Goal: Use online tool/utility: Utilize a website feature to perform a specific function

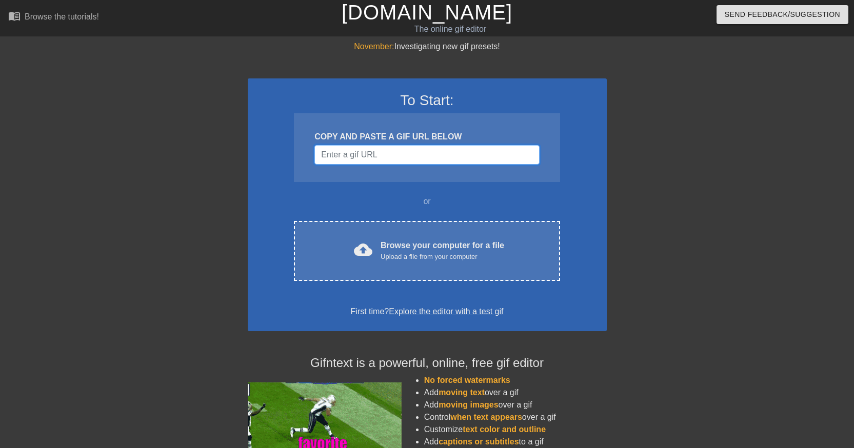
click at [360, 154] on input "Username" at bounding box center [426, 154] width 225 height 19
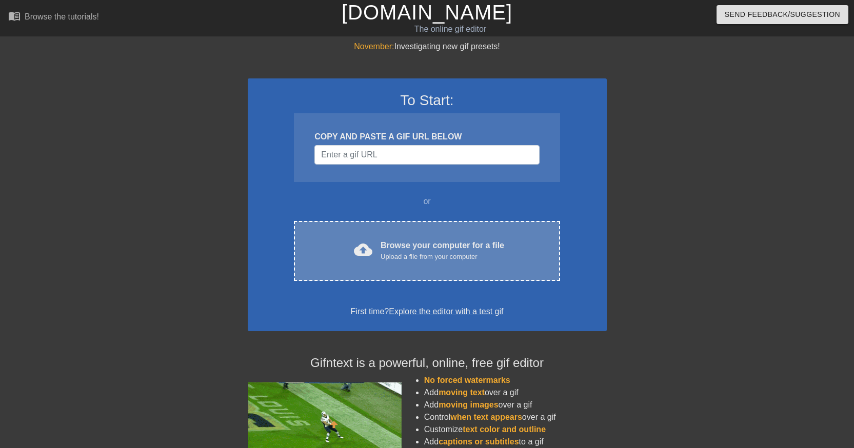
click at [390, 236] on div "cloud_upload Browse your computer for a file Upload a file from your computer C…" at bounding box center [427, 251] width 266 height 60
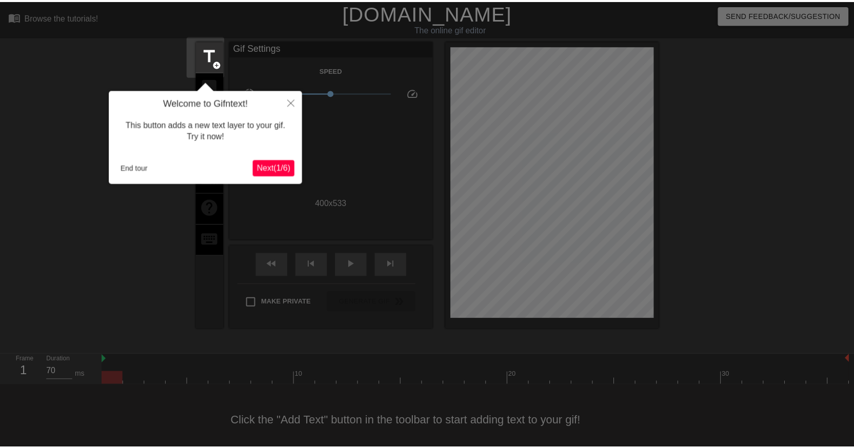
scroll to position [16, 0]
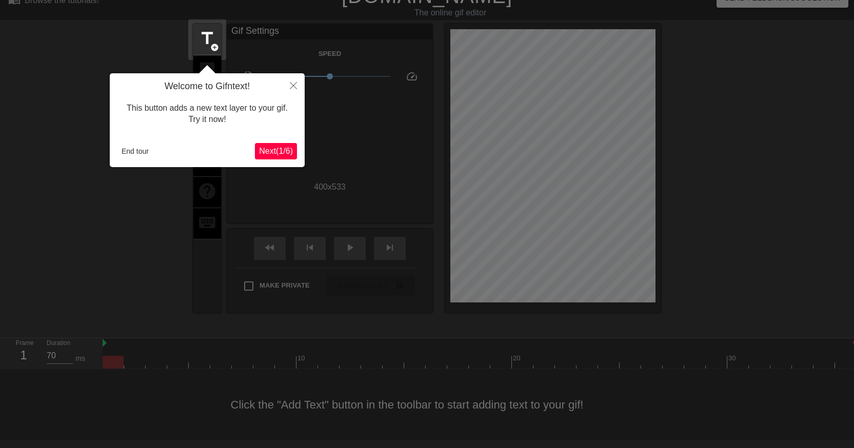
click at [279, 150] on span "Next ( 1 / 6 )" at bounding box center [276, 151] width 34 height 9
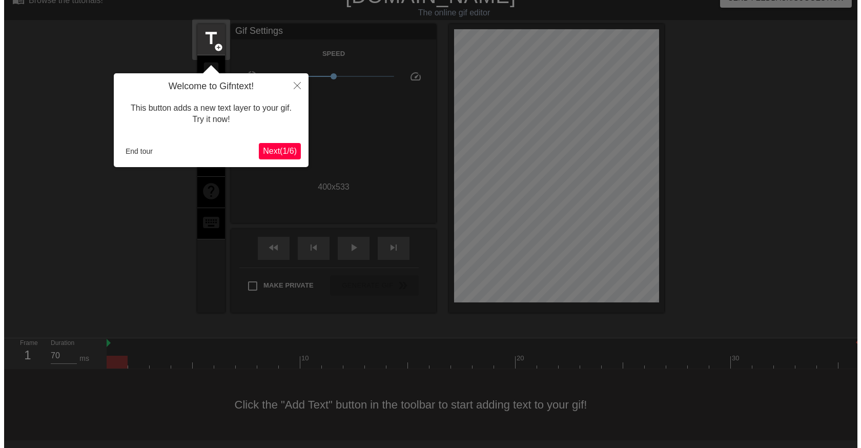
scroll to position [0, 0]
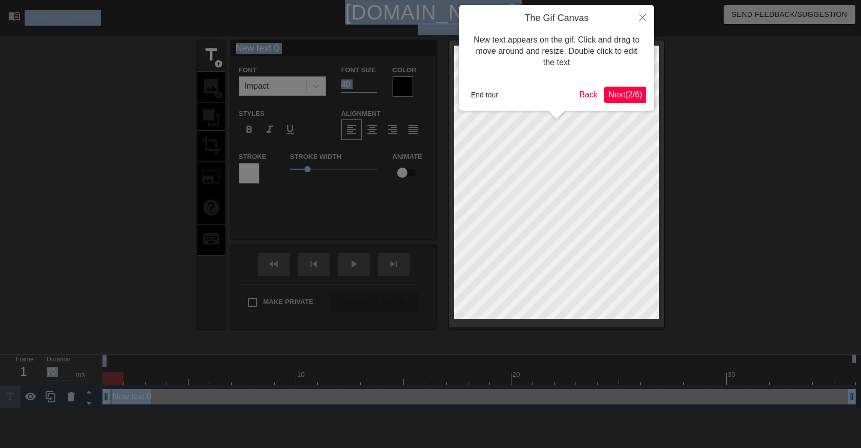
click at [279, 150] on div at bounding box center [430, 224] width 861 height 448
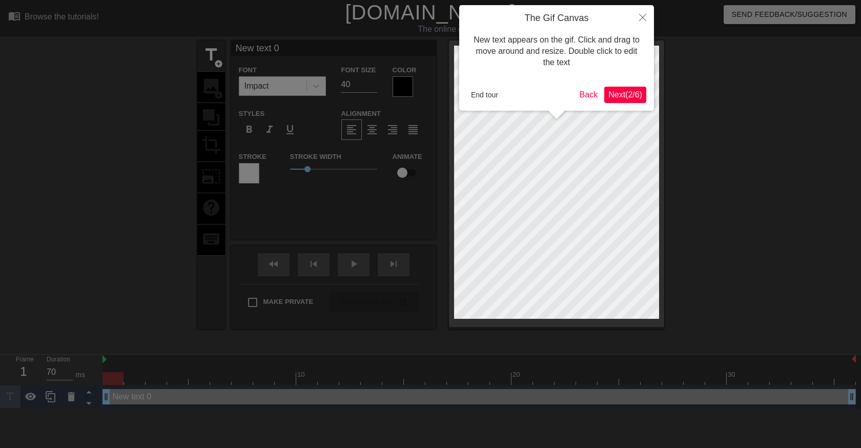
click at [279, 150] on div at bounding box center [430, 224] width 861 height 448
click at [640, 17] on icon "Close" at bounding box center [642, 17] width 7 height 7
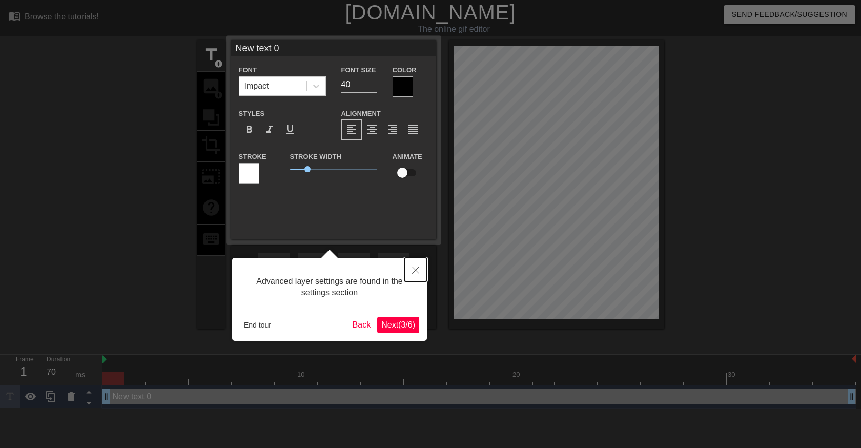
click at [411, 265] on button "Close" at bounding box center [416, 270] width 23 height 24
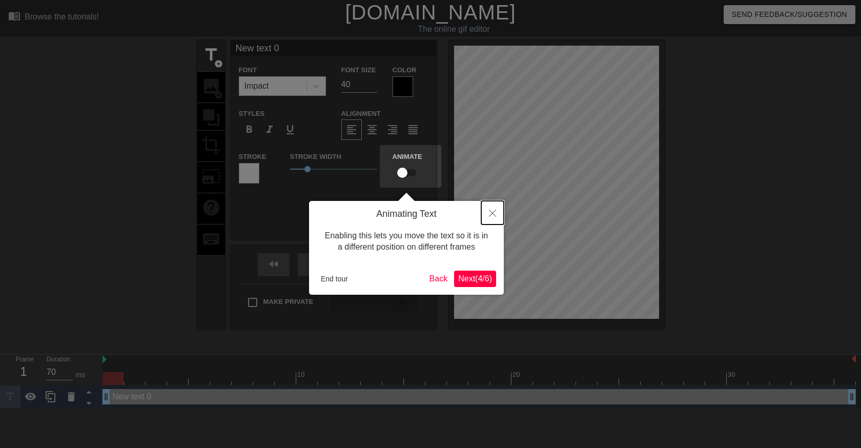
click at [495, 215] on icon "Close" at bounding box center [492, 213] width 7 height 7
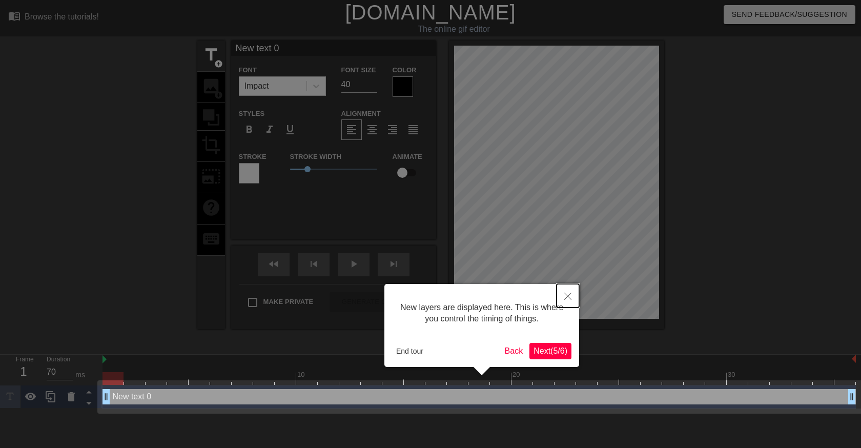
click at [572, 293] on button "Close" at bounding box center [568, 296] width 23 height 24
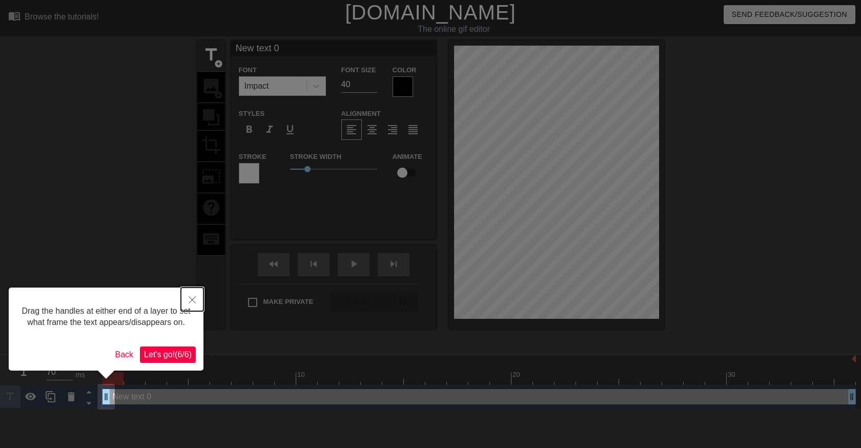
click at [187, 303] on button "Close" at bounding box center [192, 300] width 23 height 24
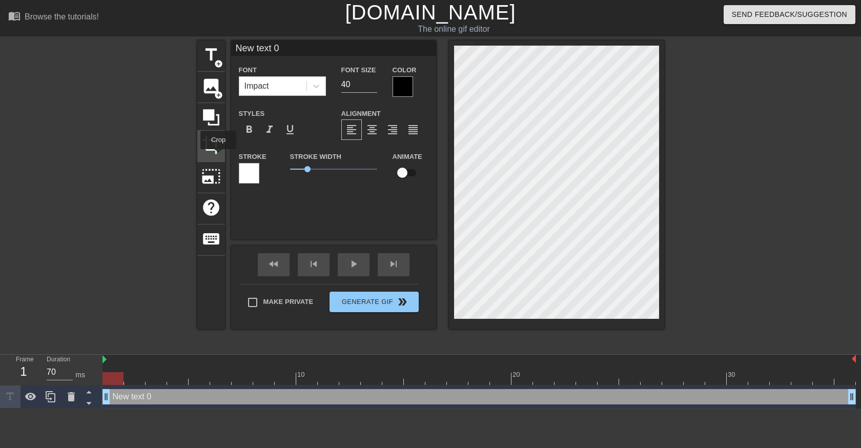
click at [217, 149] on span "crop" at bounding box center [211, 144] width 19 height 19
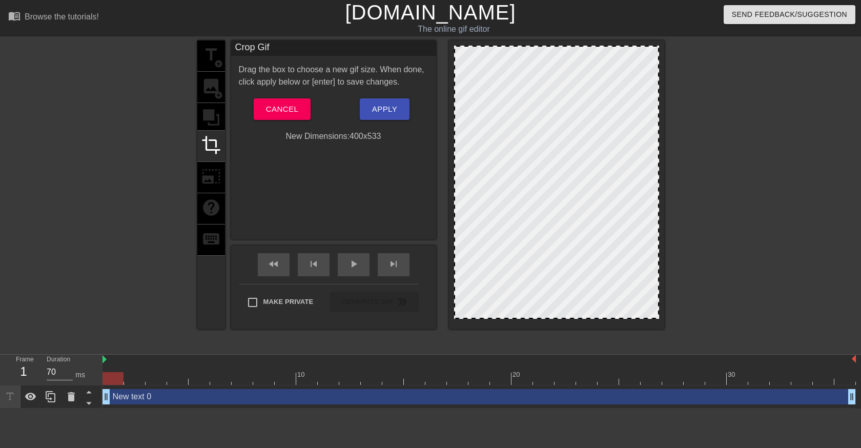
drag, startPoint x: 554, startPoint y: 314, endPoint x: 559, endPoint y: 257, distance: 57.1
click at [559, 257] on div at bounding box center [556, 182] width 205 height 273
drag, startPoint x: 638, startPoint y: 310, endPoint x: 641, endPoint y: 266, distance: 44.2
click at [643, 269] on div at bounding box center [556, 182] width 205 height 273
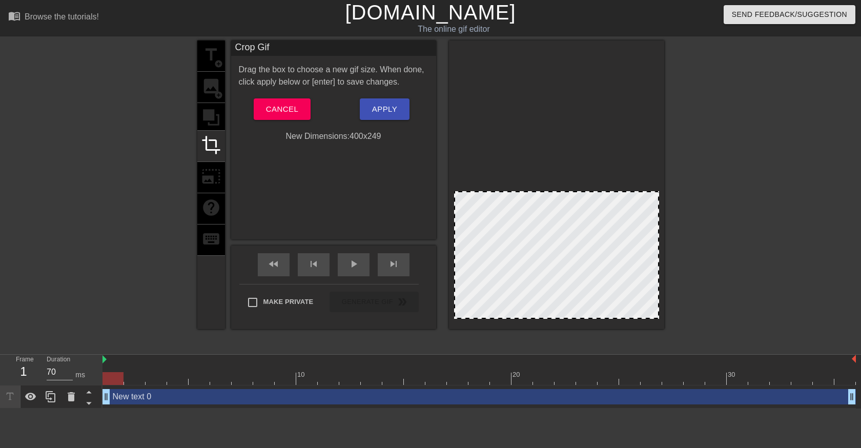
drag, startPoint x: 656, startPoint y: 46, endPoint x: 685, endPoint y: 191, distance: 148.4
click at [685, 191] on div "title add_circle image add_circle crop photo_size_select_large help keyboard Cr…" at bounding box center [430, 195] width 861 height 308
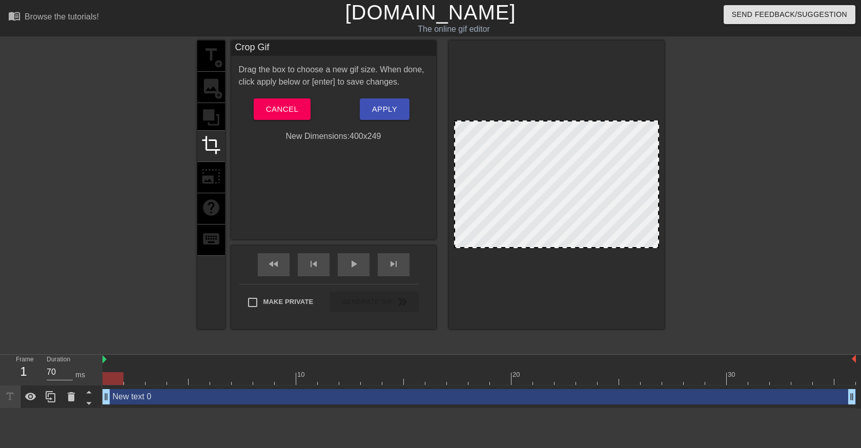
drag, startPoint x: 603, startPoint y: 229, endPoint x: 614, endPoint y: 156, distance: 73.6
click at [614, 156] on div at bounding box center [556, 185] width 205 height 128
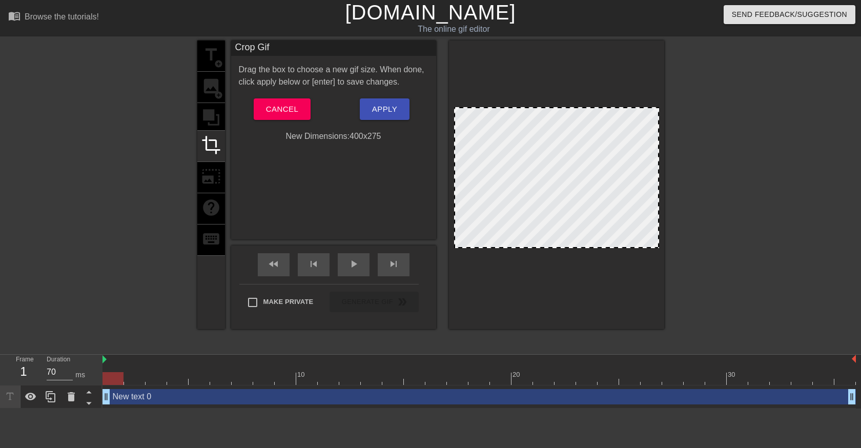
drag, startPoint x: 564, startPoint y: 121, endPoint x: 561, endPoint y: 107, distance: 14.5
click at [561, 107] on div at bounding box center [556, 108] width 203 height 5
click at [573, 166] on div at bounding box center [556, 178] width 205 height 142
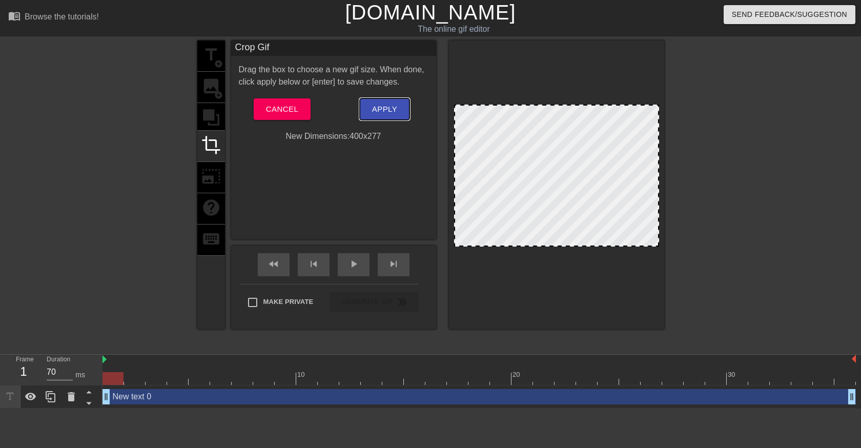
click at [371, 102] on button "Apply" at bounding box center [385, 109] width 50 height 22
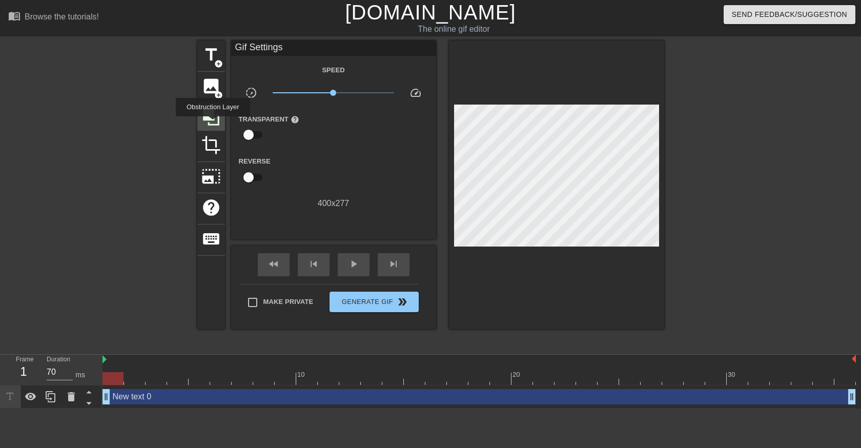
click at [213, 124] on icon at bounding box center [211, 117] width 16 height 16
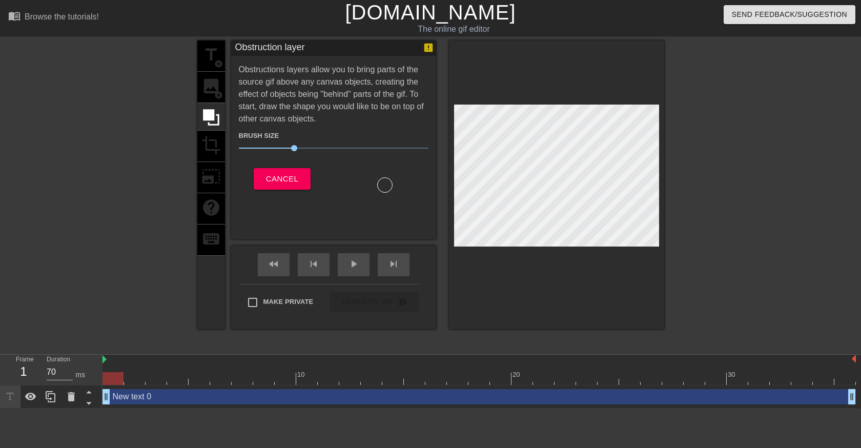
click at [213, 143] on div "title add_circle image add_circle crop photo_size_select_large help keyboard" at bounding box center [211, 185] width 28 height 289
click at [218, 94] on div "title add_circle image add_circle crop photo_size_select_large help keyboard" at bounding box center [211, 185] width 28 height 289
click at [279, 170] on button "Cancel" at bounding box center [282, 179] width 57 height 22
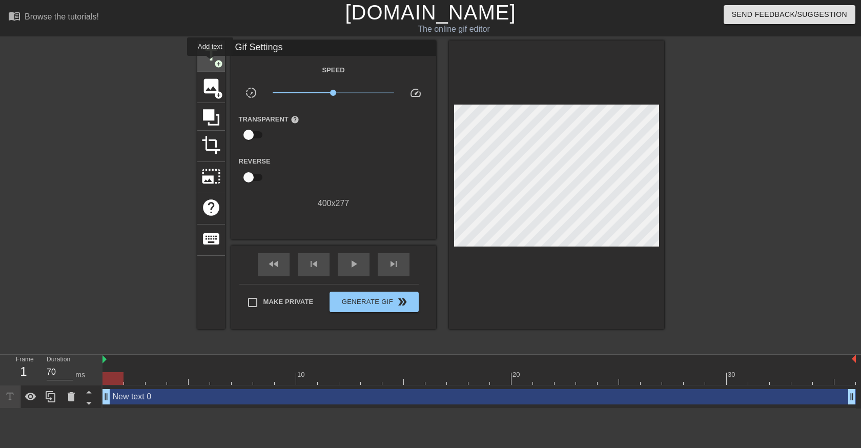
click at [210, 63] on span "title" at bounding box center [211, 54] width 19 height 19
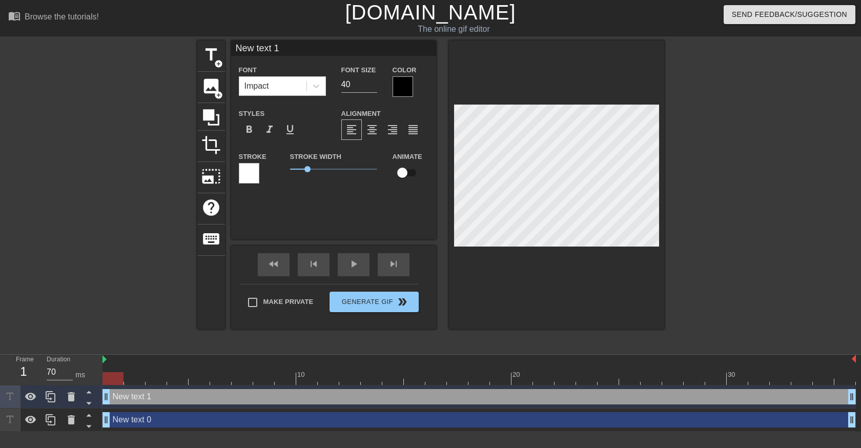
type input "New text 0"
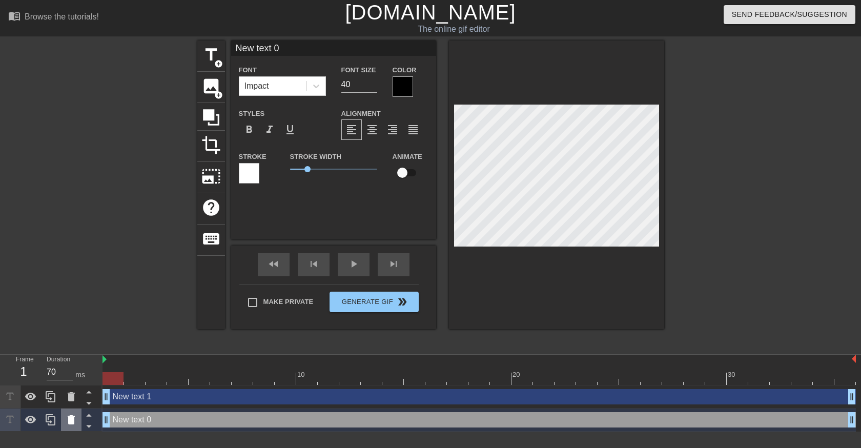
click at [72, 423] on icon at bounding box center [71, 419] width 7 height 9
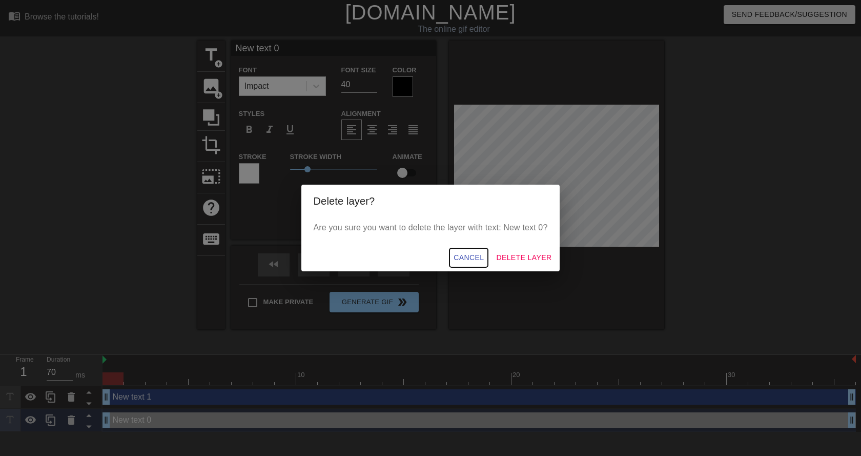
click at [458, 256] on span "Cancel" at bounding box center [469, 257] width 30 height 13
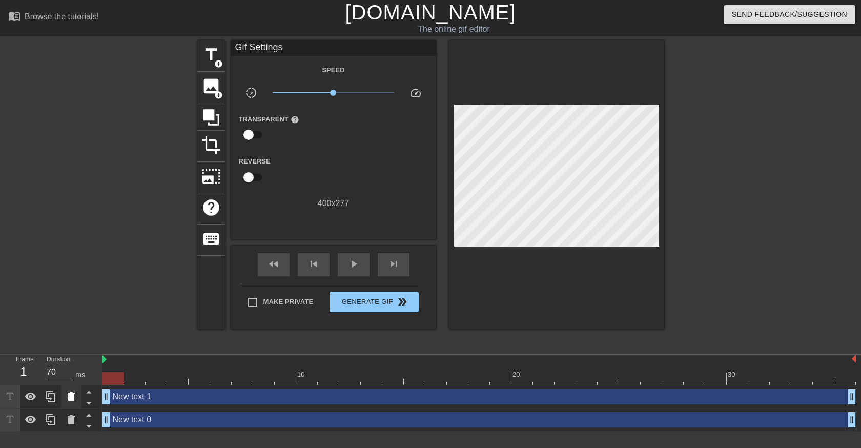
click at [66, 393] on icon at bounding box center [71, 397] width 12 height 12
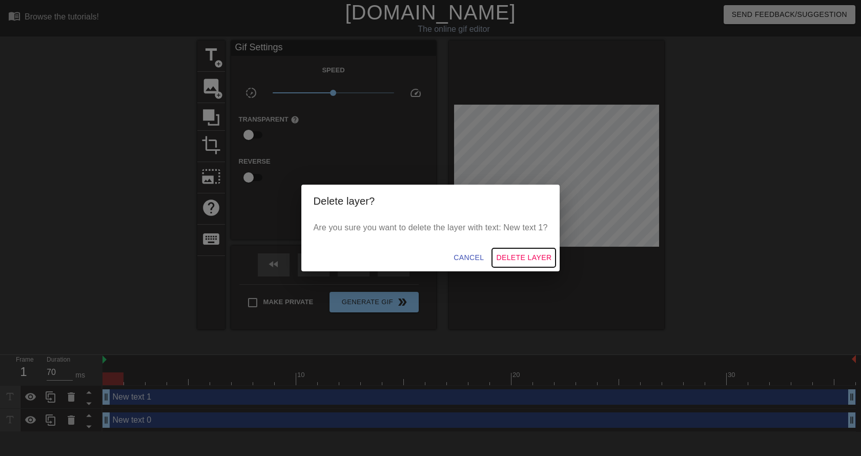
click at [503, 260] on span "Delete Layer" at bounding box center [523, 257] width 55 height 13
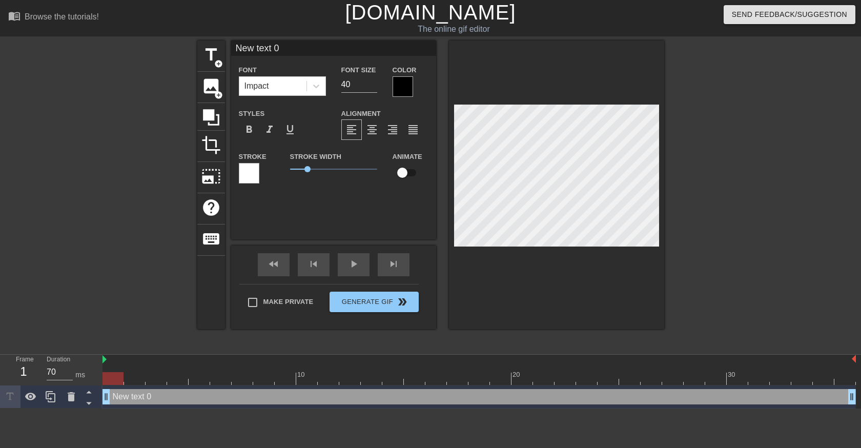
scroll to position [2, 3]
type input "G"
type textarea "G"
type input "GE"
type textarea "GE"
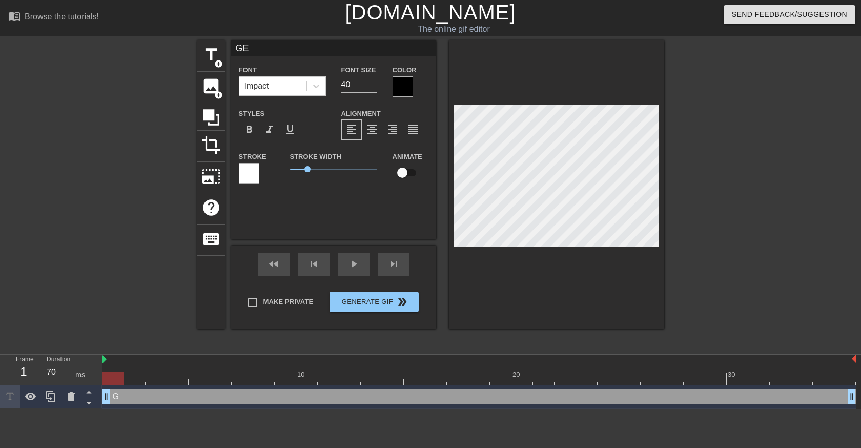
type input "GET"
type textarea "GET"
type input "GET"
type textarea "GET"
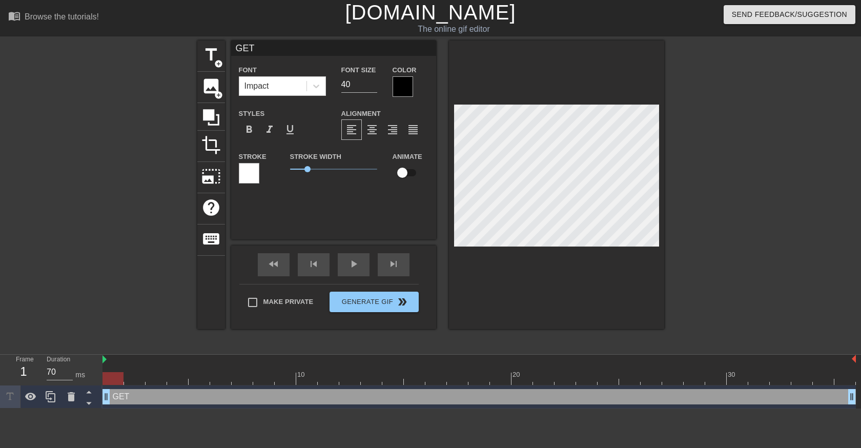
type input "GET B"
type textarea "GET B"
type input "GET BI"
type textarea "GET BI"
type input "GET BII"
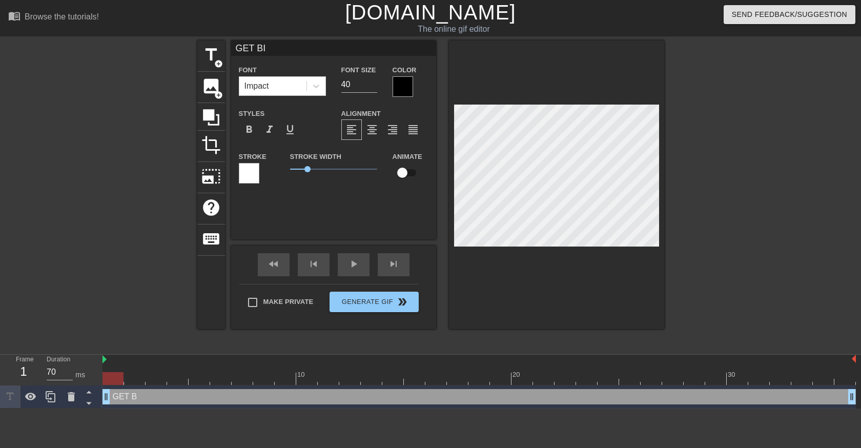
type textarea "GET BII"
type input "GET BI"
type textarea "GET BI"
type input "GET B"
type textarea "GET B"
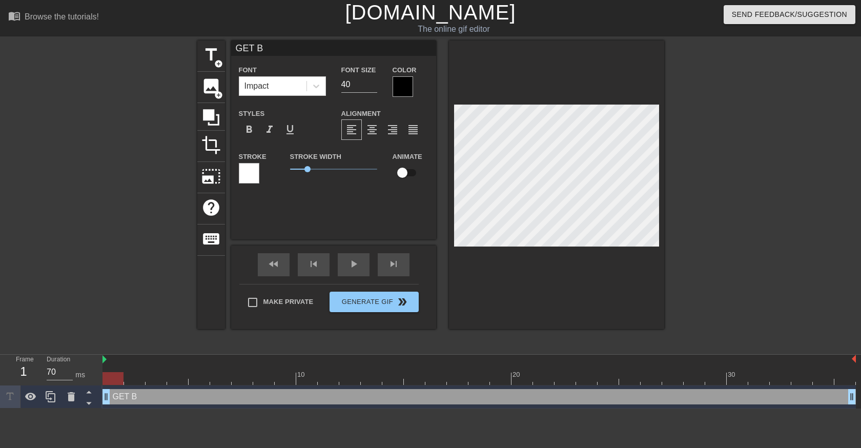
type input "GET BO"
type textarea "GET BO"
type input "GET BOO"
type textarea "GET BOO"
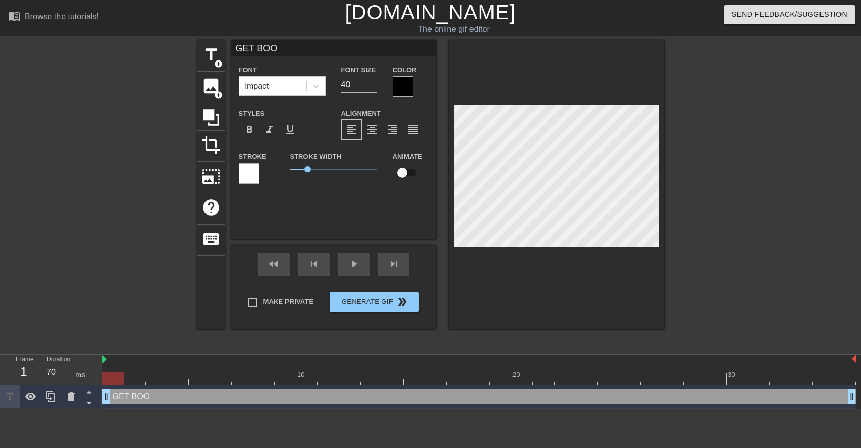
type input "GET BOOP"
type textarea "GET BOOP"
type input "GET BOOPE"
type textarea "GET BOOPE"
type input "GET BOOPED"
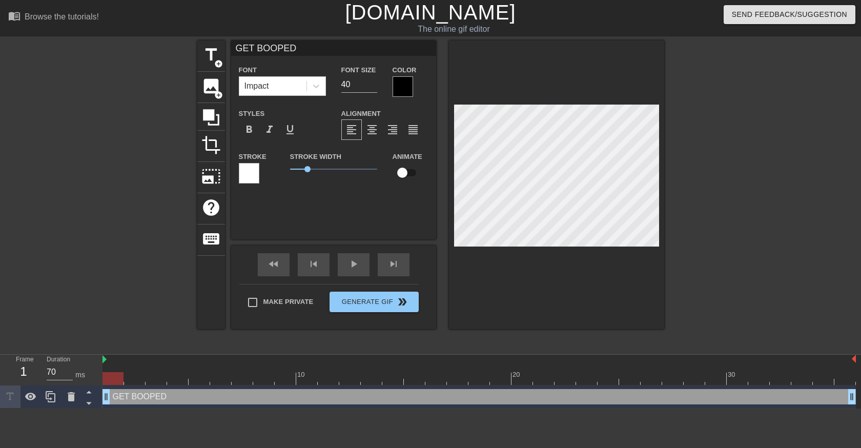
type textarea "GET BOOPED"
click at [256, 170] on div at bounding box center [249, 173] width 21 height 21
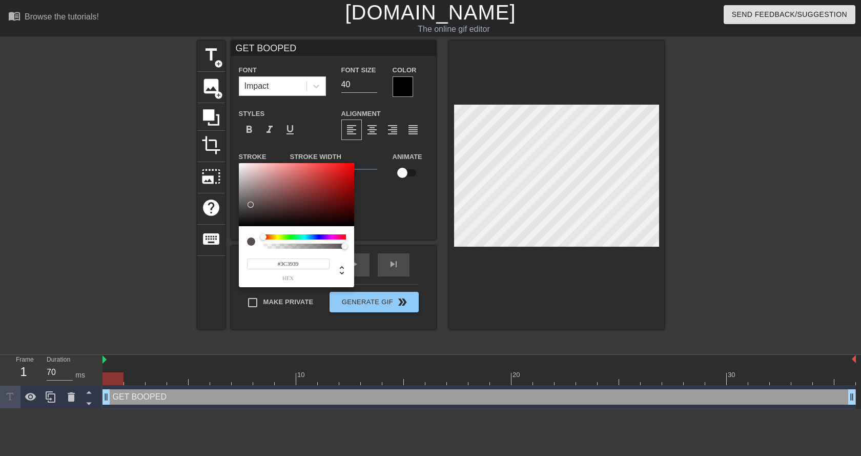
type input "#000000"
drag, startPoint x: 246, startPoint y: 210, endPoint x: 208, endPoint y: 245, distance: 51.2
click at [207, 247] on div "#000000 hex" at bounding box center [430, 228] width 861 height 456
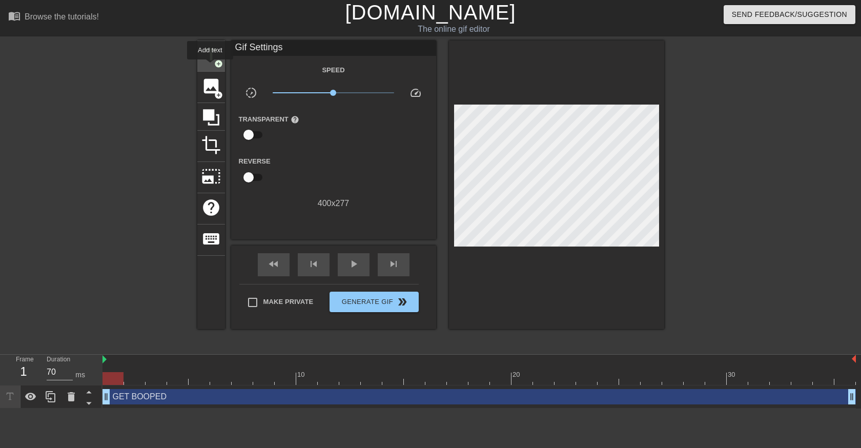
click at [210, 67] on div "title add_circle" at bounding box center [211, 56] width 28 height 31
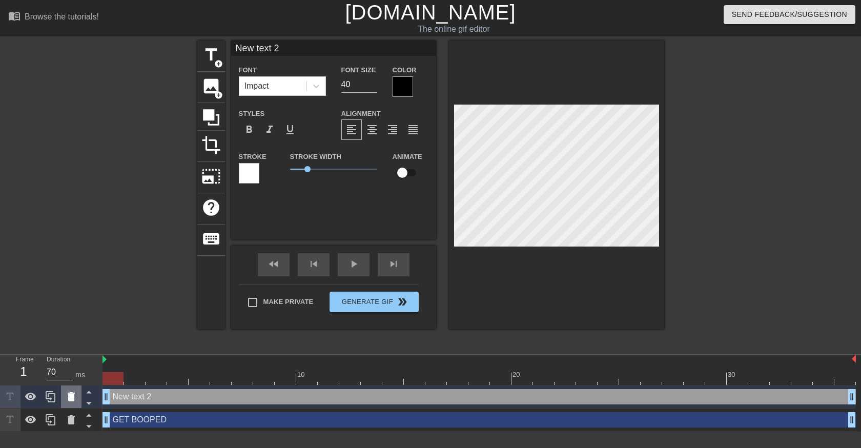
click at [70, 402] on icon at bounding box center [71, 396] width 7 height 9
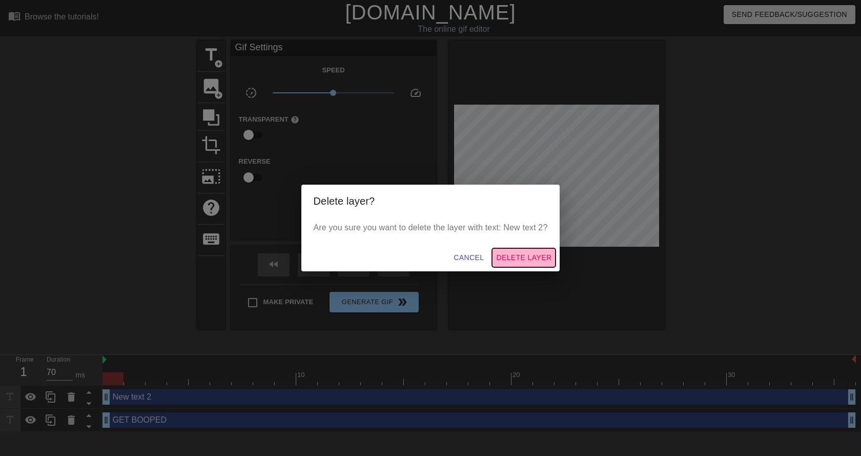
click at [517, 256] on span "Delete Layer" at bounding box center [523, 257] width 55 height 13
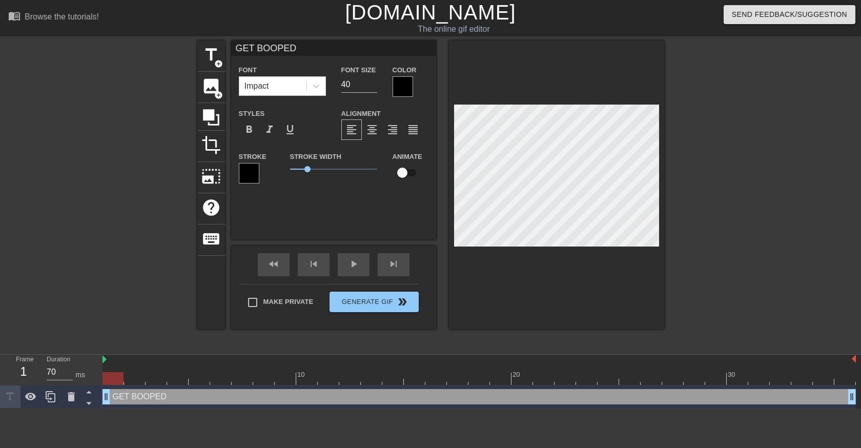
click at [405, 85] on div at bounding box center [403, 86] width 21 height 21
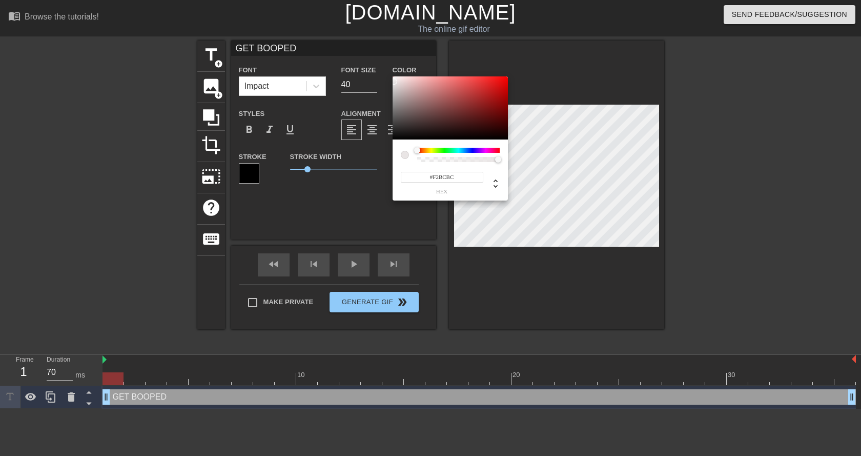
type input "#FFFFFF"
drag, startPoint x: 415, startPoint y: 99, endPoint x: 353, endPoint y: 47, distance: 81.2
click at [354, 47] on div "#FFFFFF hex" at bounding box center [430, 228] width 861 height 456
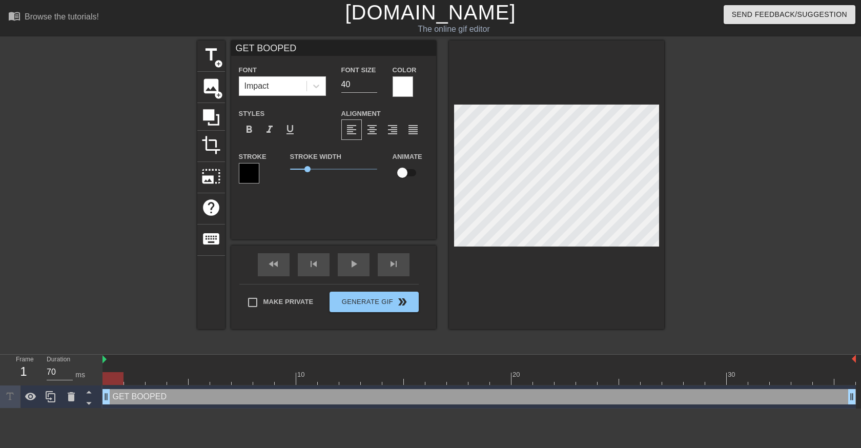
click at [678, 147] on div at bounding box center [754, 195] width 154 height 308
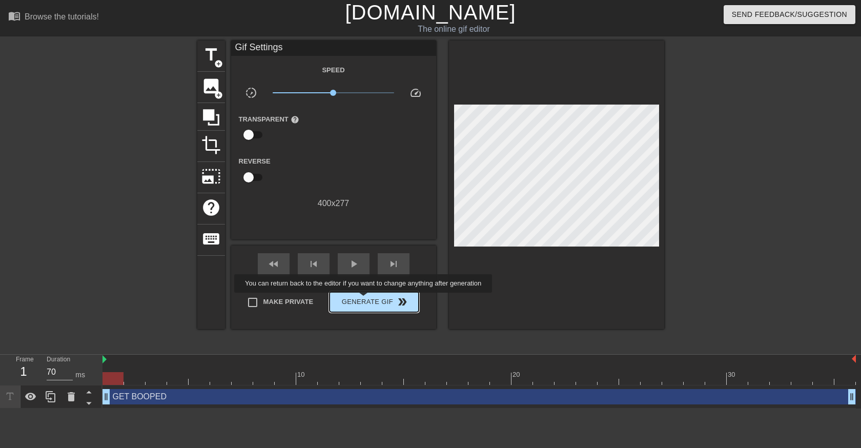
click at [365, 300] on span "Generate Gif double_arrow" at bounding box center [374, 302] width 81 height 12
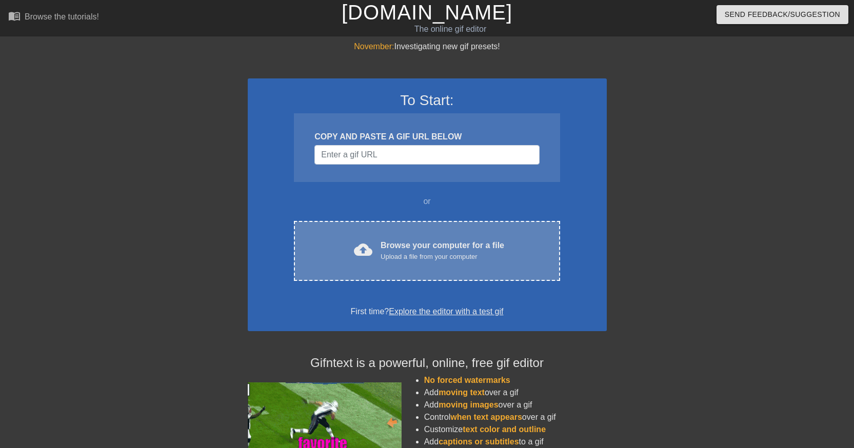
click at [405, 252] on div "Upload a file from your computer" at bounding box center [442, 257] width 124 height 10
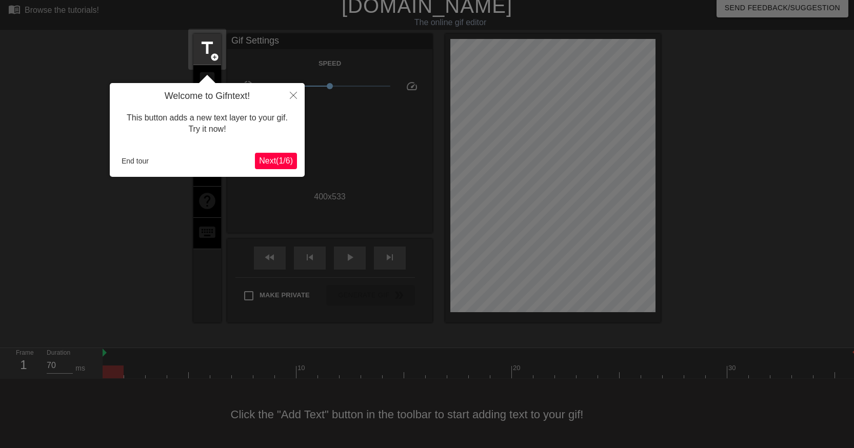
scroll to position [16, 0]
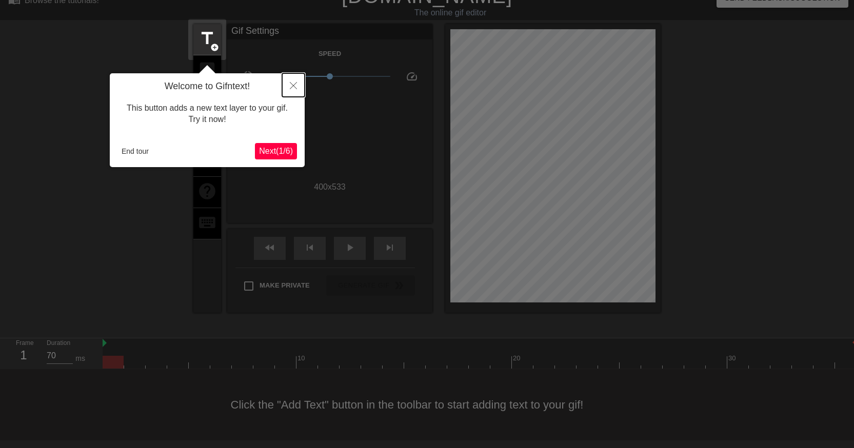
click at [290, 78] on button "Close" at bounding box center [293, 85] width 23 height 24
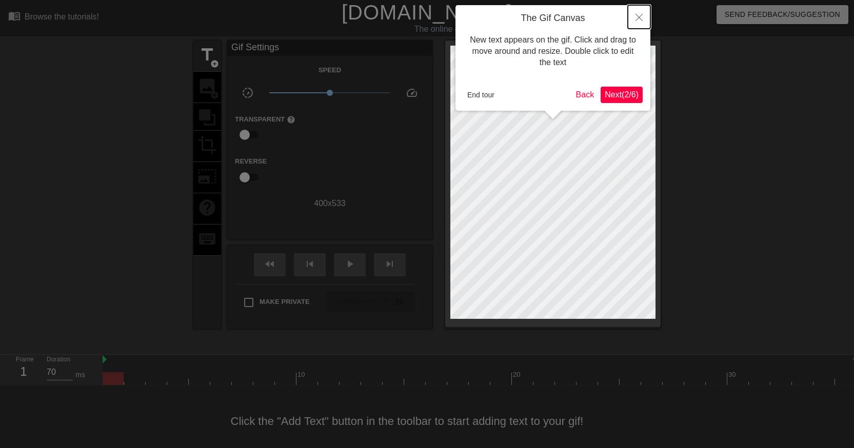
click at [642, 17] on icon "Close" at bounding box center [638, 17] width 7 height 7
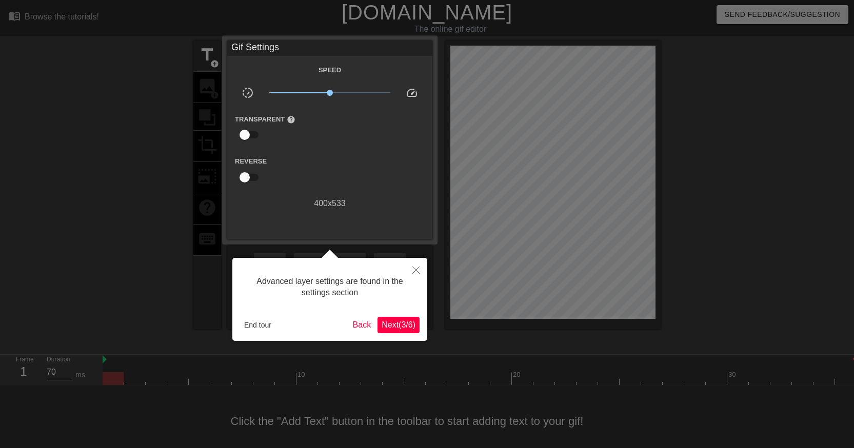
scroll to position [16, 0]
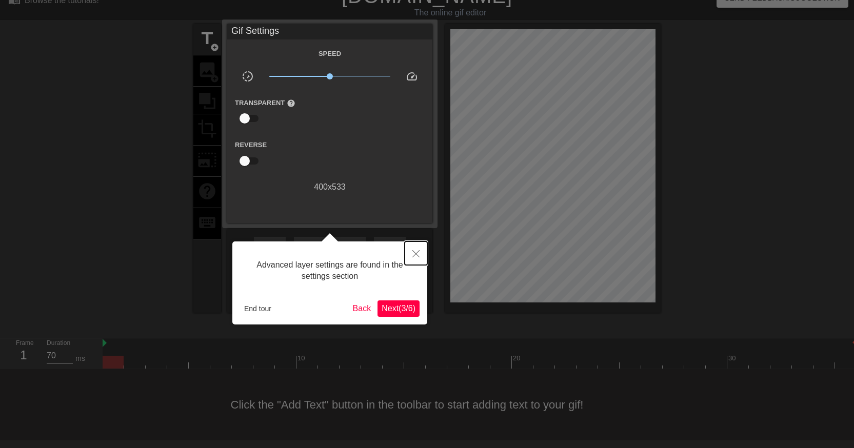
click at [418, 258] on button "Close" at bounding box center [416, 254] width 23 height 24
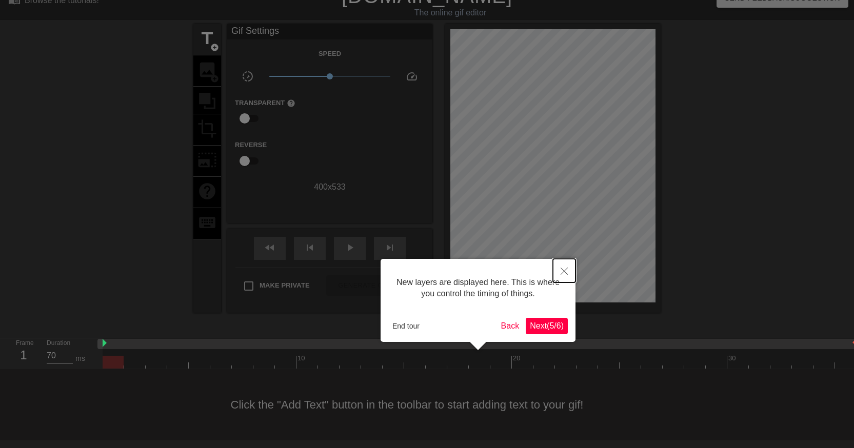
click at [565, 270] on icon "Close" at bounding box center [563, 271] width 7 height 7
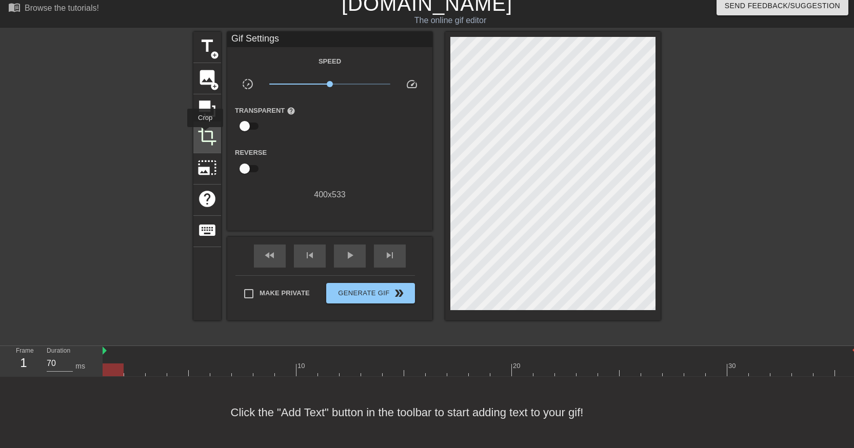
click at [205, 134] on span "crop" at bounding box center [206, 136] width 19 height 19
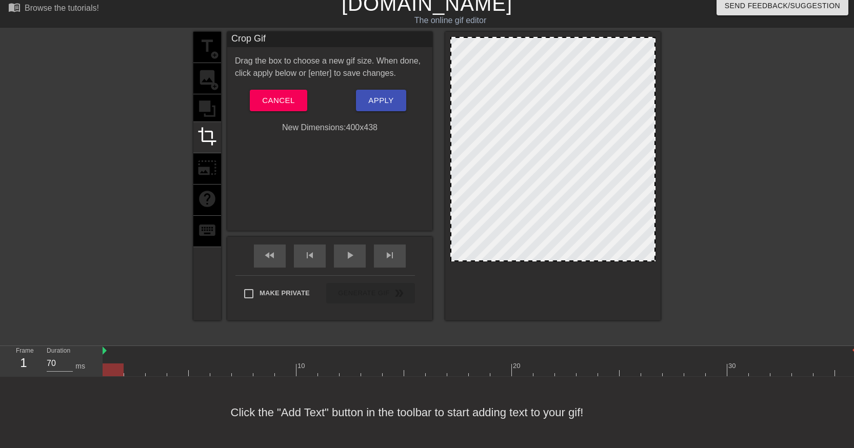
drag, startPoint x: 646, startPoint y: 299, endPoint x: 674, endPoint y: 251, distance: 55.6
click at [673, 251] on div "title add_circle image add_circle crop photo_size_select_large help keyboard Cr…" at bounding box center [427, 186] width 854 height 308
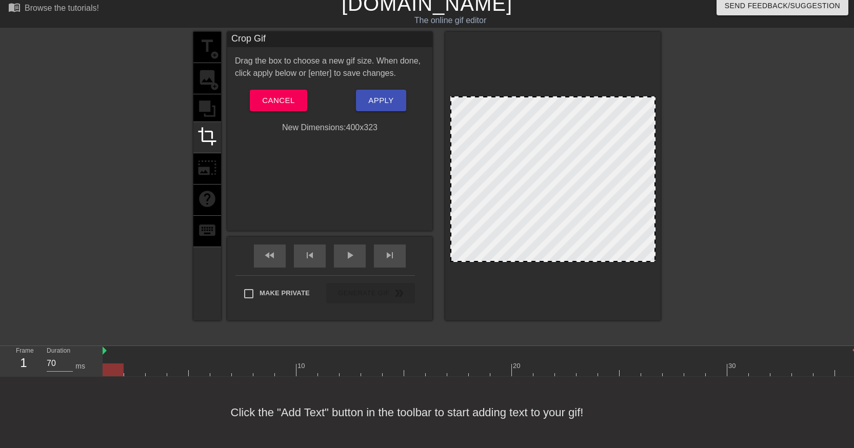
drag, startPoint x: 579, startPoint y: 32, endPoint x: 618, endPoint y: 96, distance: 75.2
click at [389, 95] on span "Apply" at bounding box center [380, 100] width 25 height 13
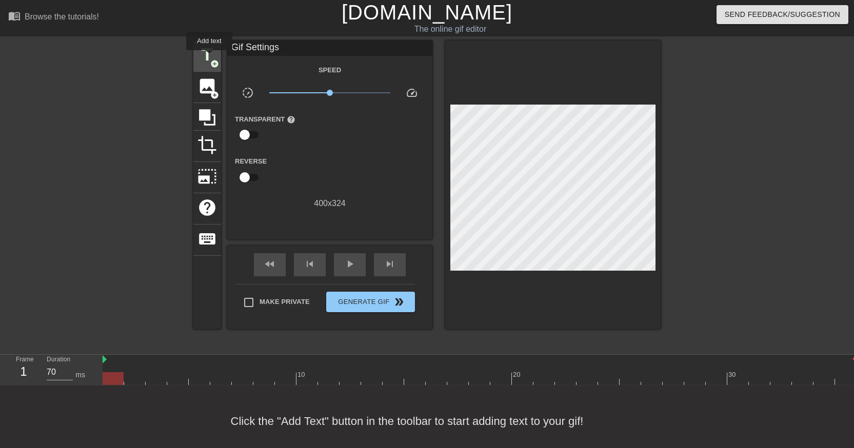
click at [209, 57] on span "title" at bounding box center [206, 54] width 19 height 19
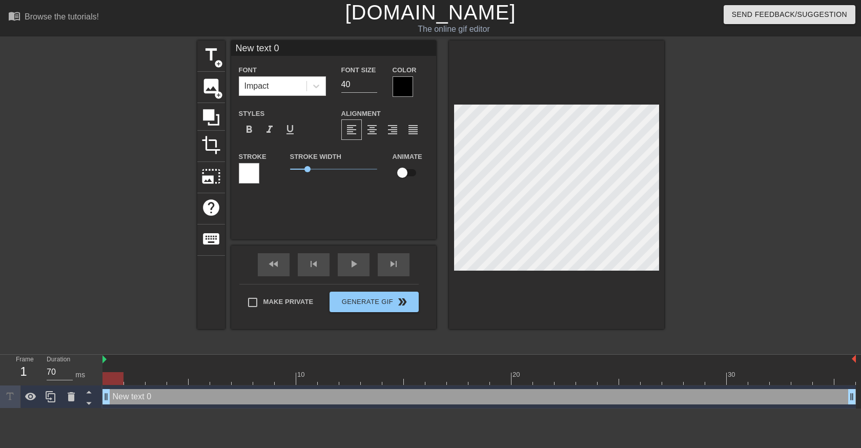
click at [410, 86] on div at bounding box center [403, 86] width 21 height 21
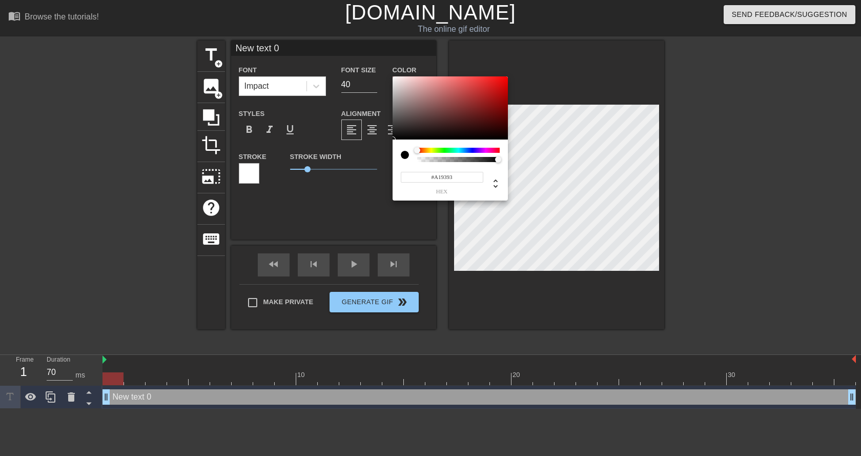
type input "#FFFFFF"
drag, startPoint x: 387, startPoint y: 64, endPoint x: 366, endPoint y: 37, distance: 33.2
click at [367, 37] on div "#FFFFFF hex" at bounding box center [430, 228] width 861 height 456
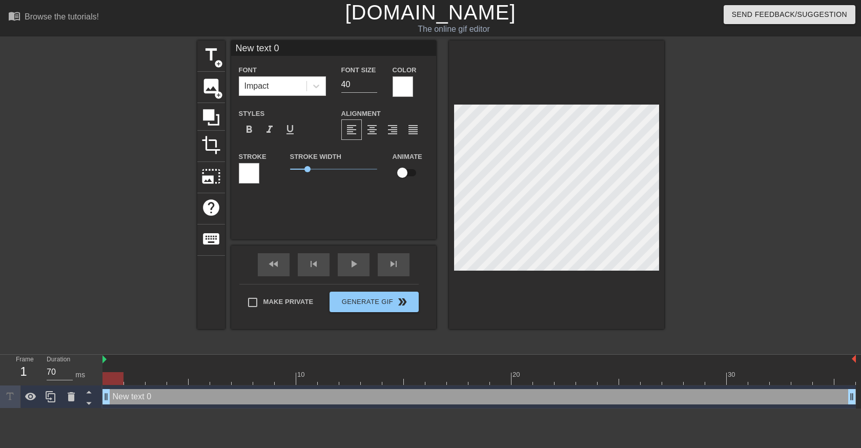
click at [249, 171] on div at bounding box center [249, 173] width 21 height 21
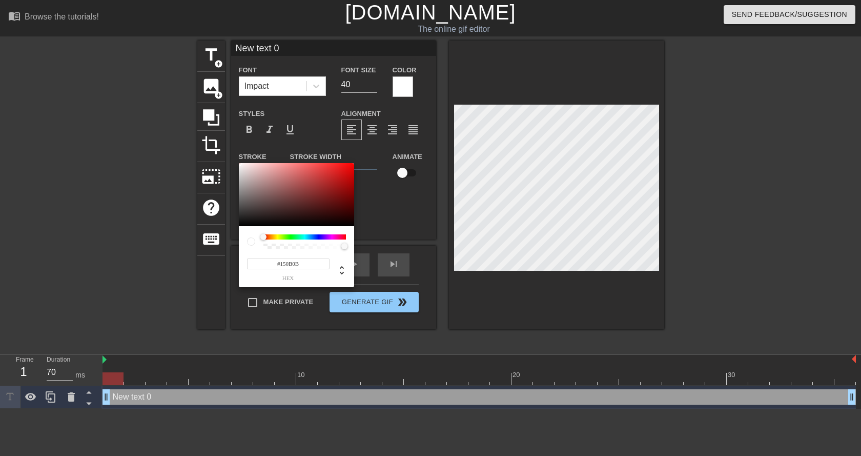
type input "#000000"
drag, startPoint x: 309, startPoint y: 216, endPoint x: 136, endPoint y: 253, distance: 177.2
click at [143, 253] on div "#000000 hex" at bounding box center [430, 228] width 861 height 456
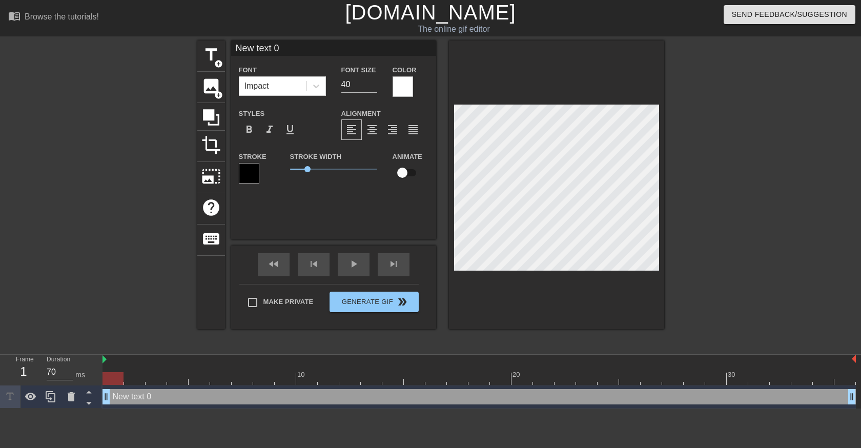
scroll to position [2, 2]
type input "G"
type textarea "G"
type input "GE"
type textarea "GET"
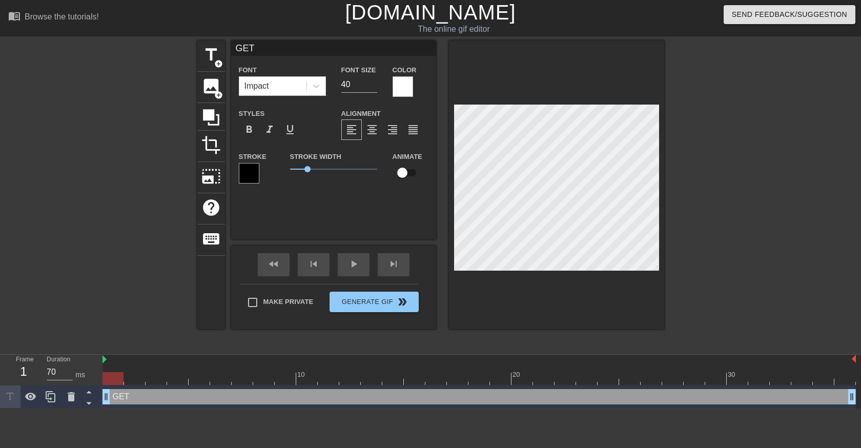
type input "GET"
type textarea "GET"
type input "GET B"
type textarea "GET B"
type input "GET BO"
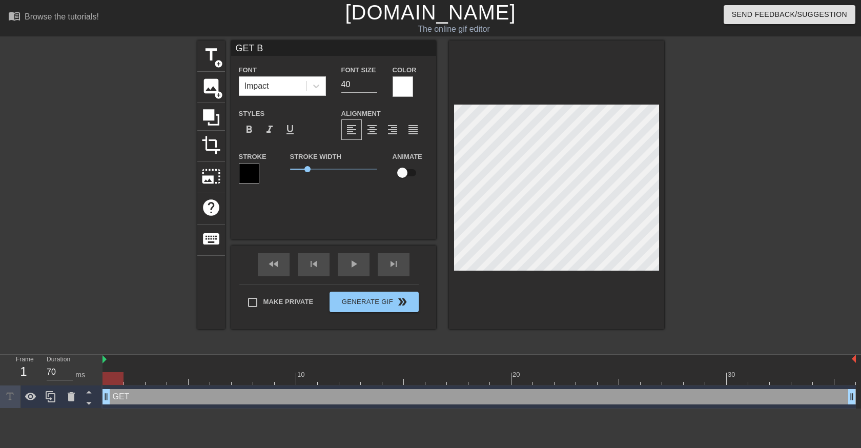
type textarea "GET BO"
type input "GET BOO"
type textarea "GET BOO"
type input "GET BOOP"
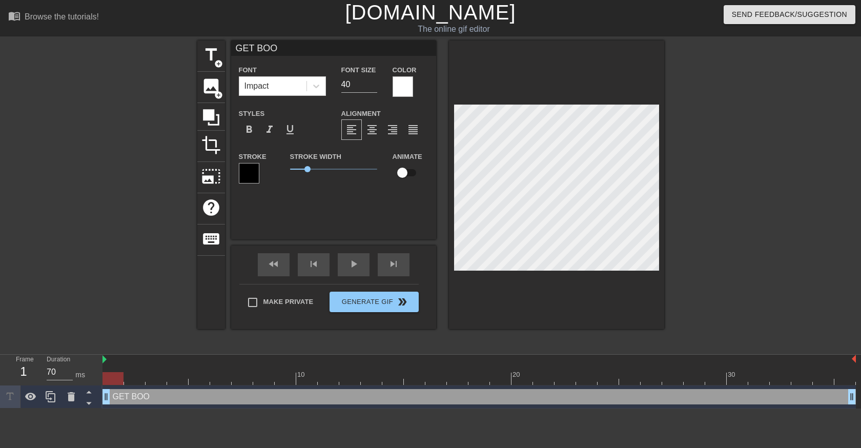
type textarea "GET BOOP"
type input "GET BOOPE"
type textarea "GET BOOPE"
type input "GET BOOPED"
type textarea "GET BOOPED"
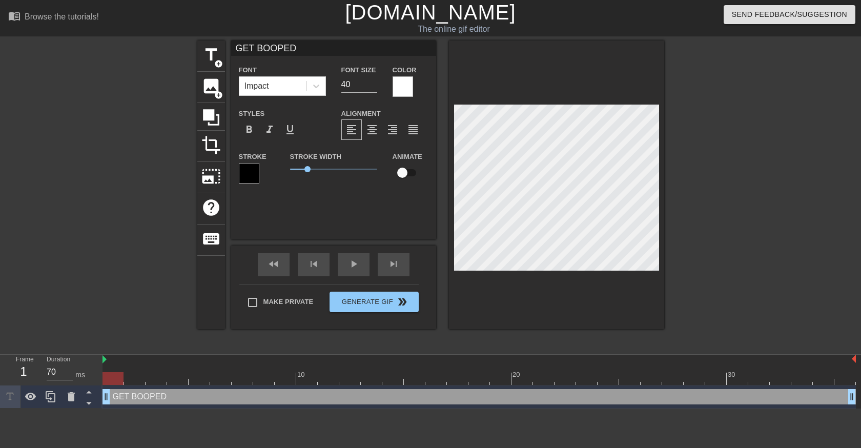
click at [690, 233] on div at bounding box center [754, 195] width 154 height 308
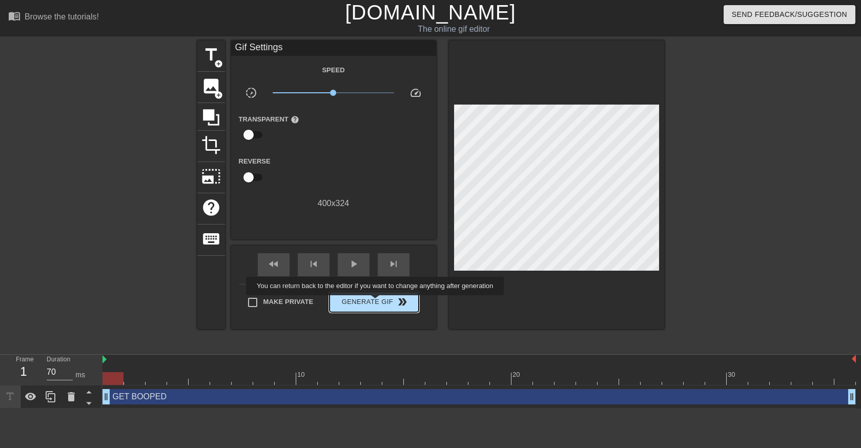
click at [376, 303] on span "Generate Gif double_arrow" at bounding box center [374, 302] width 81 height 12
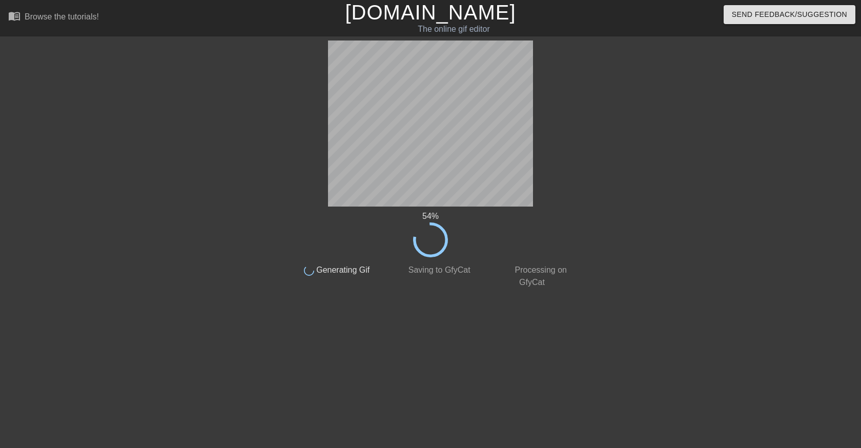
drag, startPoint x: 313, startPoint y: 101, endPoint x: 596, endPoint y: 163, distance: 289.3
click at [596, 163] on div at bounding box center [665, 195] width 154 height 308
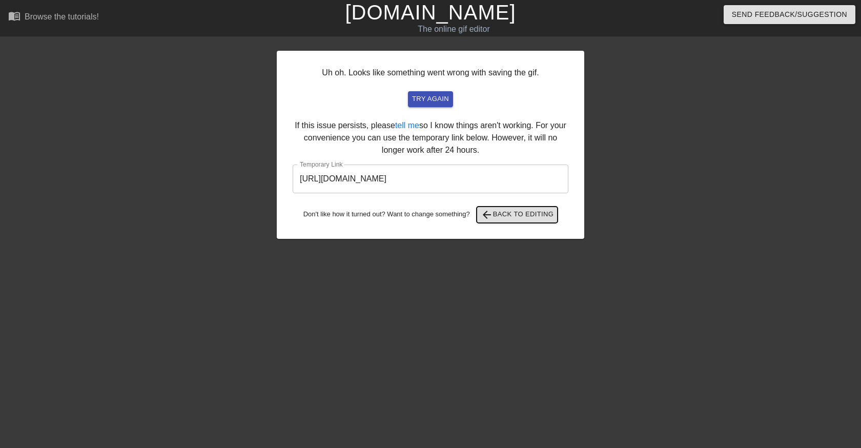
click at [526, 218] on span "arrow_back Back to Editing" at bounding box center [517, 215] width 73 height 12
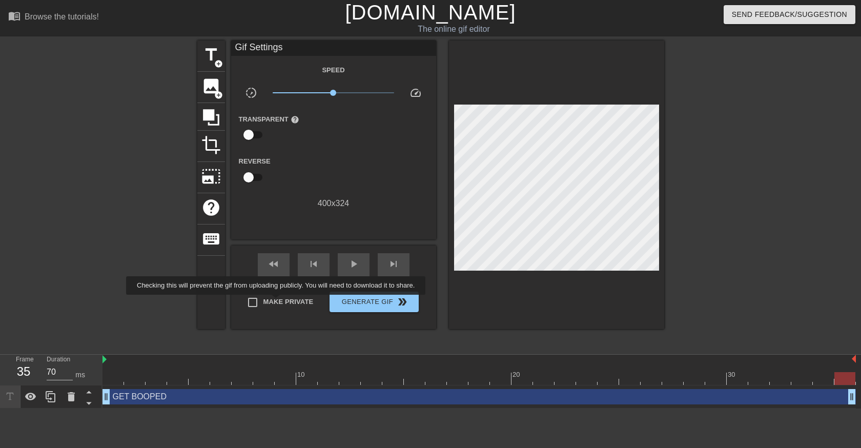
click at [278, 302] on span "Make Private" at bounding box center [289, 302] width 50 height 10
click at [264, 302] on input "Make Private" at bounding box center [253, 303] width 22 height 22
checkbox input "true"
click at [206, 156] on div "crop" at bounding box center [211, 146] width 28 height 31
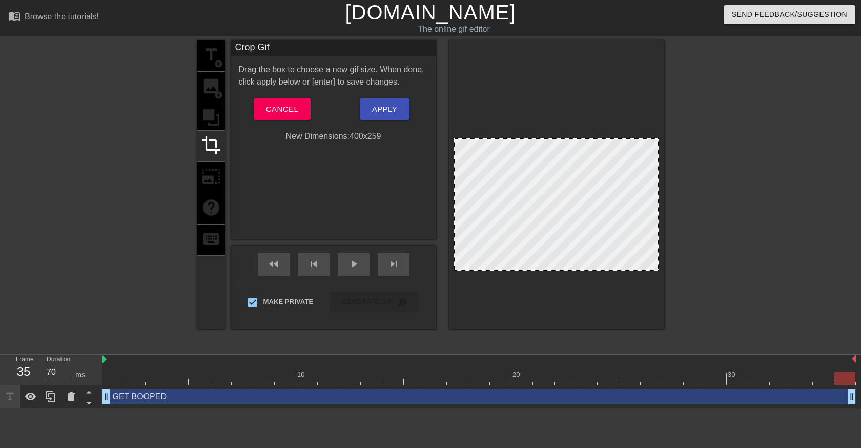
drag, startPoint x: 566, startPoint y: 106, endPoint x: 571, endPoint y: 138, distance: 33.2
click at [709, 180] on div at bounding box center [754, 195] width 154 height 308
click at [398, 111] on button "Apply" at bounding box center [385, 109] width 50 height 22
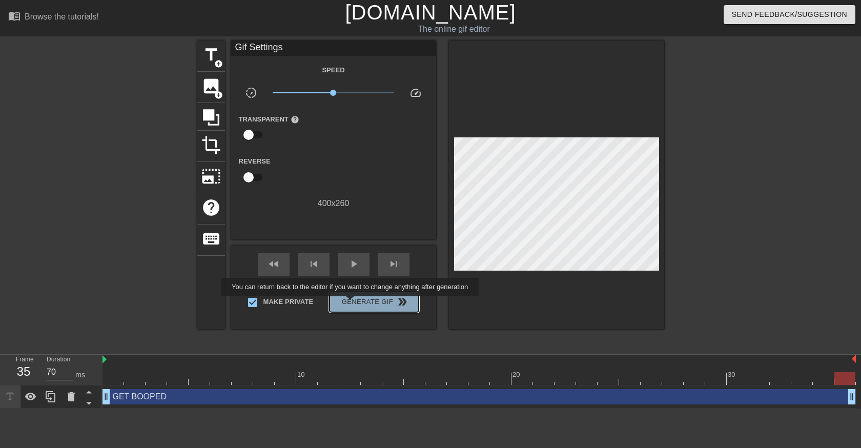
click at [351, 304] on span "Generate Gif double_arrow" at bounding box center [374, 302] width 81 height 12
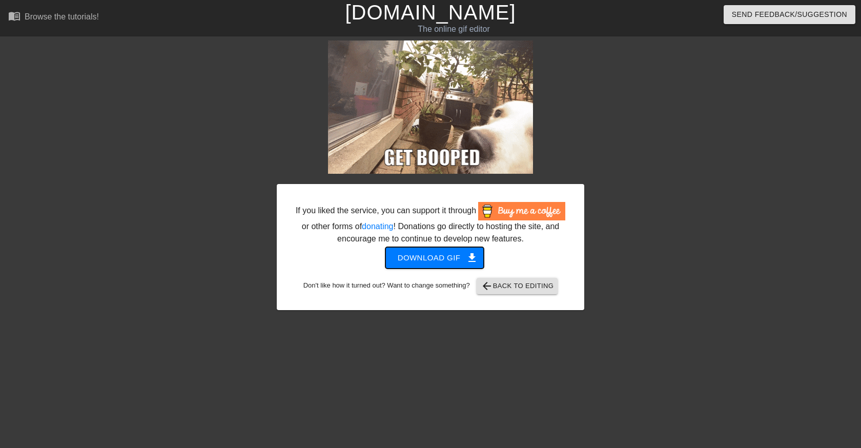
click at [471, 255] on span "get_app" at bounding box center [472, 258] width 12 height 12
